Goal: Task Accomplishment & Management: Manage account settings

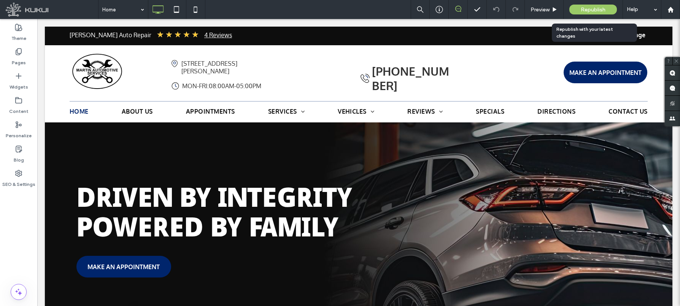
click at [574, 8] on div "Republish" at bounding box center [593, 10] width 48 height 10
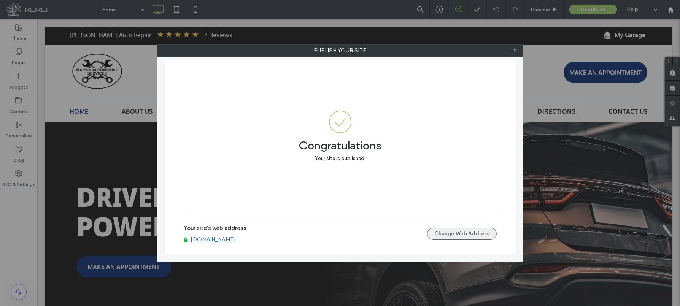
click at [466, 228] on button "Change Web Address" at bounding box center [462, 234] width 70 height 12
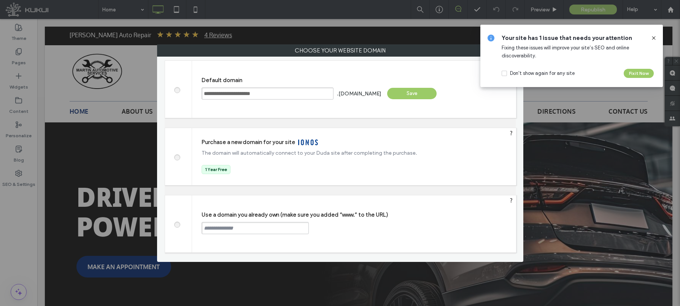
click at [245, 221] on div "Use a domain you already own (make sure you added “www.” to the URL) Continue" at bounding box center [354, 224] width 324 height 57
click at [244, 224] on input "text" at bounding box center [255, 228] width 107 height 12
paste input "**********"
click at [203, 227] on input "**********" at bounding box center [255, 228] width 107 height 12
type input "**********"
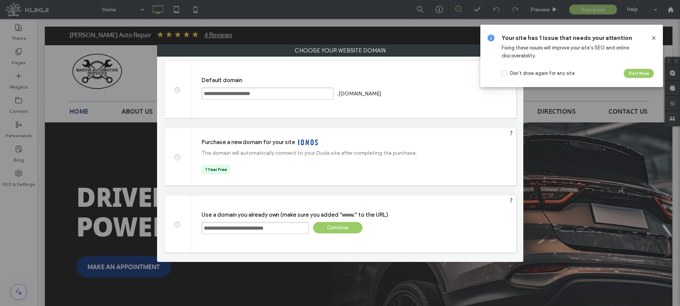
click at [340, 228] on div "Continue" at bounding box center [337, 227] width 49 height 11
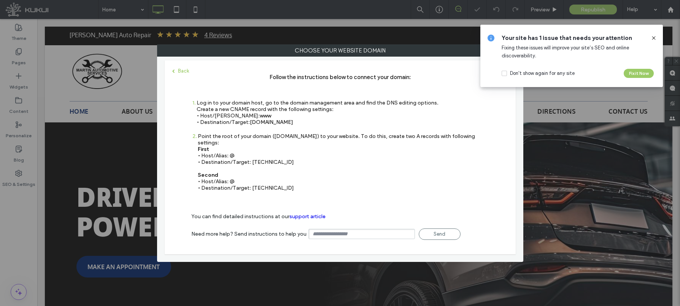
click at [655, 37] on icon at bounding box center [654, 38] width 6 height 6
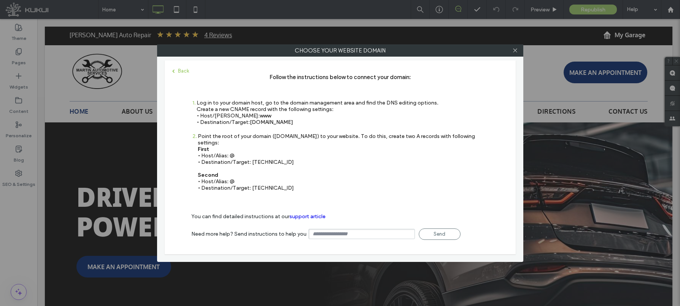
drag, startPoint x: 251, startPoint y: 156, endPoint x: 278, endPoint y: 158, distance: 27.9
click at [278, 158] on div "Point the root of your domain (domain.com) to your website. To do this, create …" at bounding box center [343, 162] width 291 height 58
copy div "35.172.94.1"
drag, startPoint x: 288, startPoint y: 181, endPoint x: 262, endPoint y: 186, distance: 26.0
click at [262, 186] on div "2 Point the root of your domain (domain.com) to your website. To do this, creat…" at bounding box center [340, 166] width 298 height 66
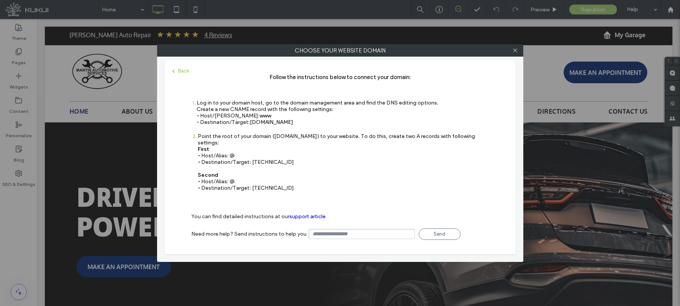
click at [286, 175] on div "Point the root of your domain (domain.com) to your website. To do this, create …" at bounding box center [343, 162] width 291 height 58
drag, startPoint x: 286, startPoint y: 178, endPoint x: 261, endPoint y: 182, distance: 26.1
click at [261, 181] on div "Point the root of your domain (domain.com) to your website. To do this, create …" at bounding box center [343, 162] width 291 height 58
drag, startPoint x: 261, startPoint y: 182, endPoint x: 254, endPoint y: 185, distance: 7.1
click at [260, 182] on div "Point the root of your domain (domain.com) to your website. To do this, create …" at bounding box center [343, 162] width 291 height 58
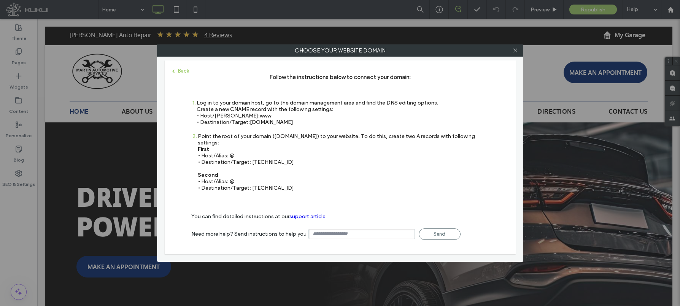
click at [251, 183] on div "Point the root of your domain (domain.com) to your website. To do this, create …" at bounding box center [343, 162] width 291 height 58
drag, startPoint x: 254, startPoint y: 182, endPoint x: 284, endPoint y: 182, distance: 30.4
click at [284, 182] on div "Point the root of your domain (domain.com) to your website. To do this, create …" at bounding box center [343, 162] width 291 height 58
drag, startPoint x: 250, startPoint y: 121, endPoint x: 304, endPoint y: 127, distance: 53.6
click at [304, 127] on div "1 Log in to your domain host, go to the domain management area and find the DNS…" at bounding box center [314, 116] width 247 height 33
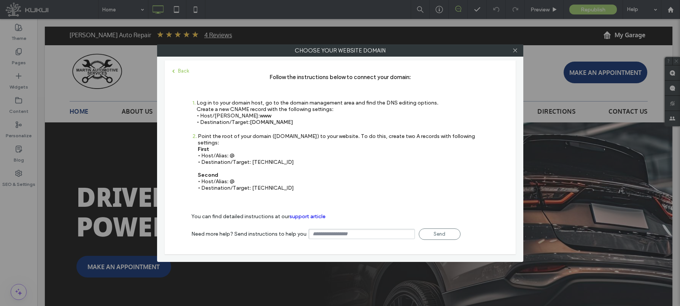
copy span "s.multiscreensite.com"
click at [516, 49] on use at bounding box center [515, 51] width 4 height 4
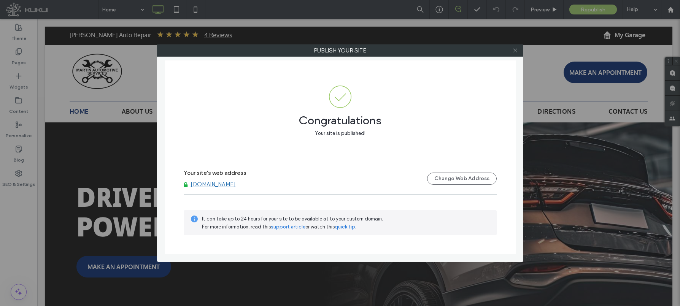
click at [514, 49] on icon at bounding box center [515, 51] width 6 height 6
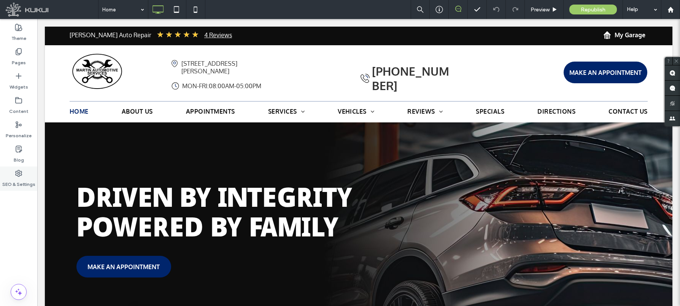
click at [16, 177] on label "SEO & Settings" at bounding box center [18, 182] width 33 height 11
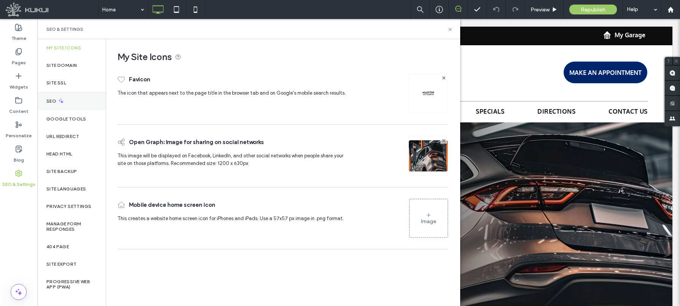
click at [62, 103] on icon at bounding box center [61, 101] width 6 height 6
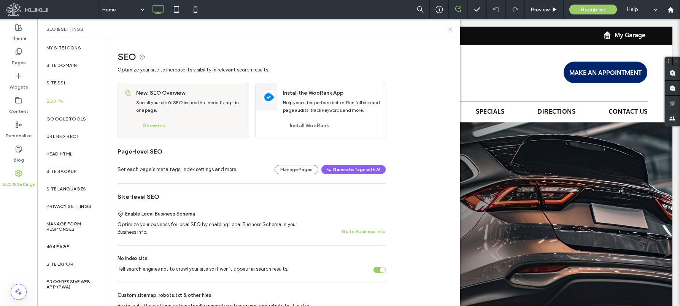
click at [379, 269] on div "Tell search engines not to crawl your site so it won’t appear in search results." at bounding box center [380, 270] width 12 height 6
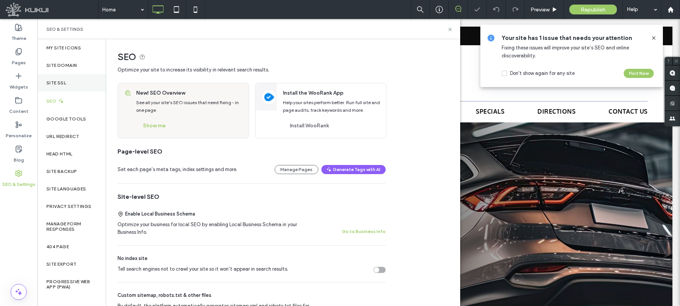
click at [68, 84] on div "Site SSL" at bounding box center [71, 82] width 68 height 17
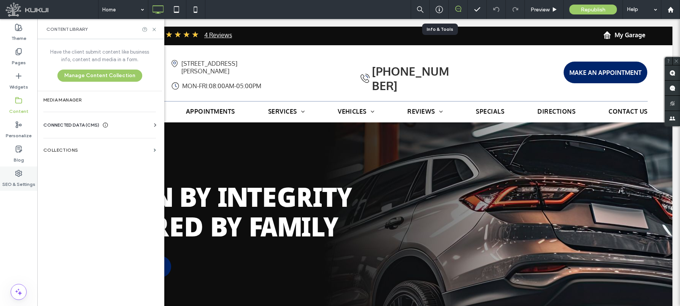
click at [21, 178] on label "SEO & Settings" at bounding box center [18, 182] width 33 height 11
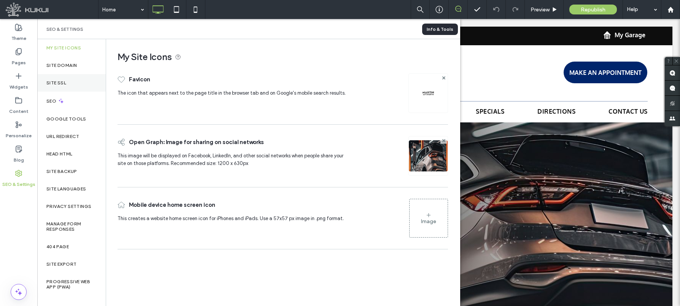
click at [66, 90] on div "Site SSL" at bounding box center [71, 82] width 68 height 17
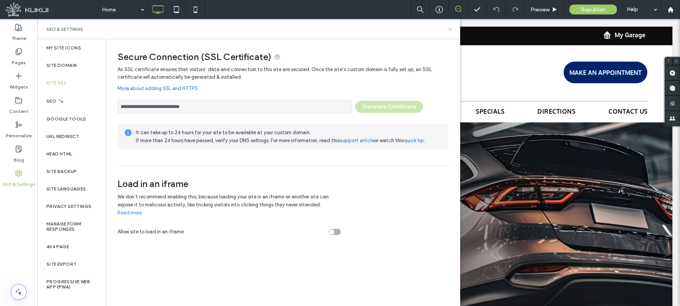
click at [449, 31] on icon at bounding box center [450, 30] width 6 height 6
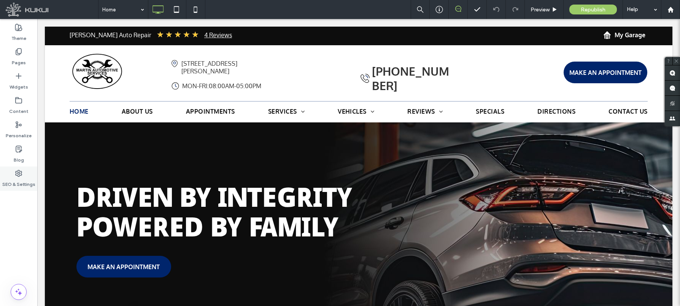
click at [18, 170] on use at bounding box center [19, 173] width 6 height 6
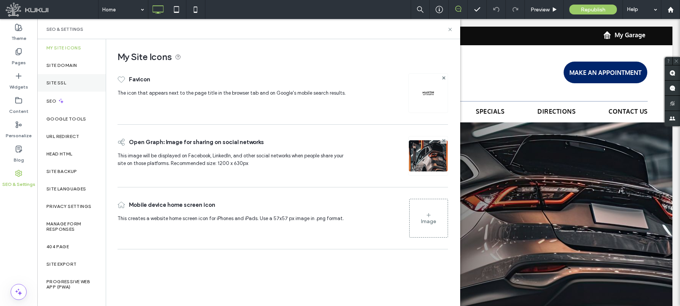
click at [60, 79] on div "Site SSL" at bounding box center [71, 82] width 68 height 17
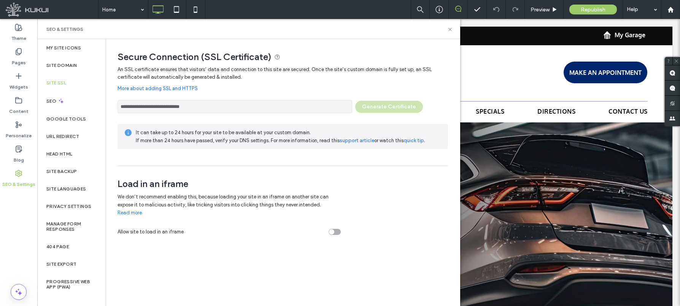
click at [378, 106] on div "**********" at bounding box center [283, 104] width 331 height 17
click at [450, 29] on use at bounding box center [449, 29] width 3 height 3
click at [450, 28] on icon at bounding box center [450, 30] width 6 height 6
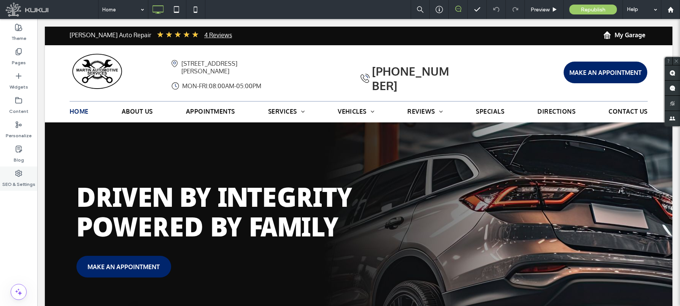
click at [16, 175] on icon at bounding box center [19, 174] width 8 height 8
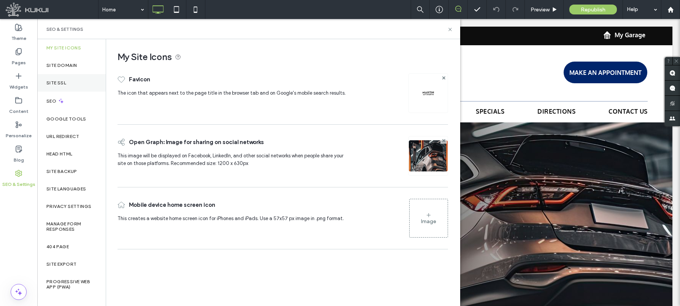
click at [71, 86] on div "Site SSL" at bounding box center [71, 82] width 68 height 17
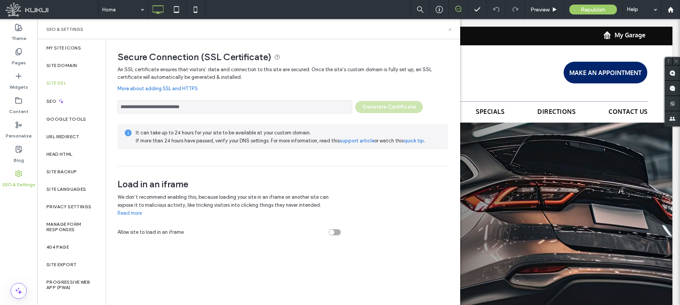
click at [451, 30] on icon at bounding box center [450, 30] width 6 height 6
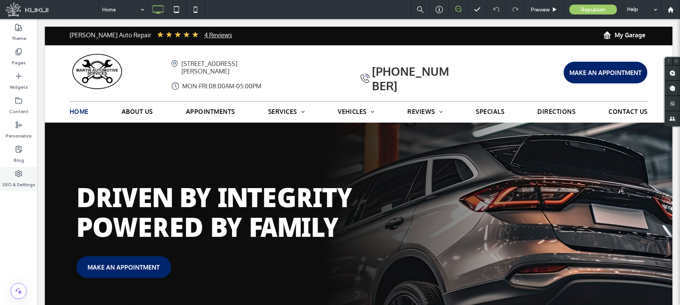
click at [21, 169] on div "SEO & Settings" at bounding box center [18, 179] width 37 height 24
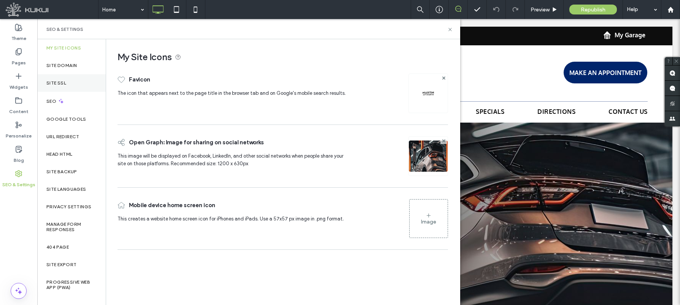
click at [79, 81] on div "Site SSL" at bounding box center [71, 82] width 68 height 17
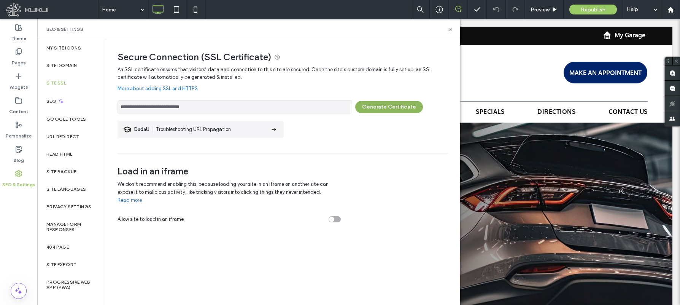
click at [372, 101] on button "Generate Certificate" at bounding box center [389, 107] width 68 height 12
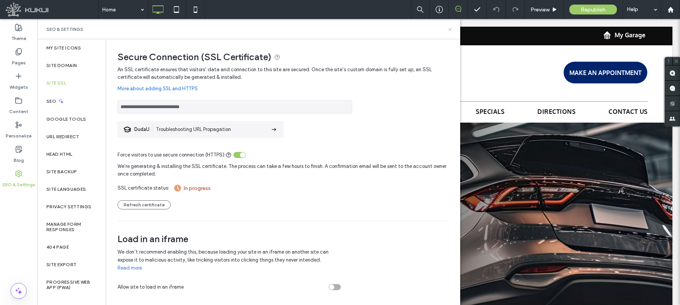
click at [451, 27] on icon at bounding box center [450, 30] width 6 height 6
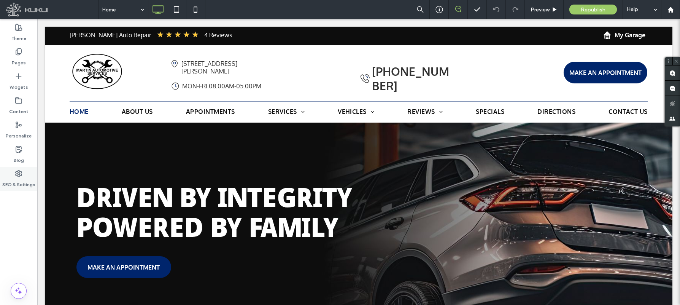
click at [26, 172] on div "SEO & Settings" at bounding box center [18, 179] width 37 height 24
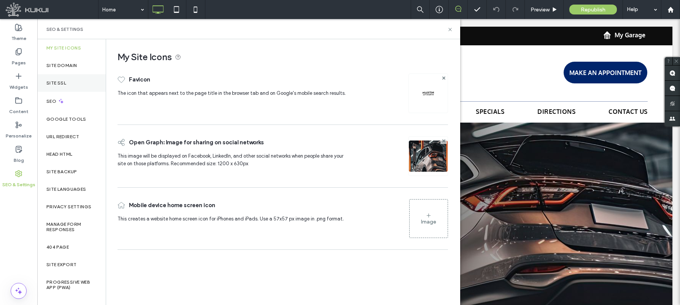
click at [61, 83] on label "Site SSL" at bounding box center [56, 82] width 20 height 5
